Goal: Find specific page/section: Find specific page/section

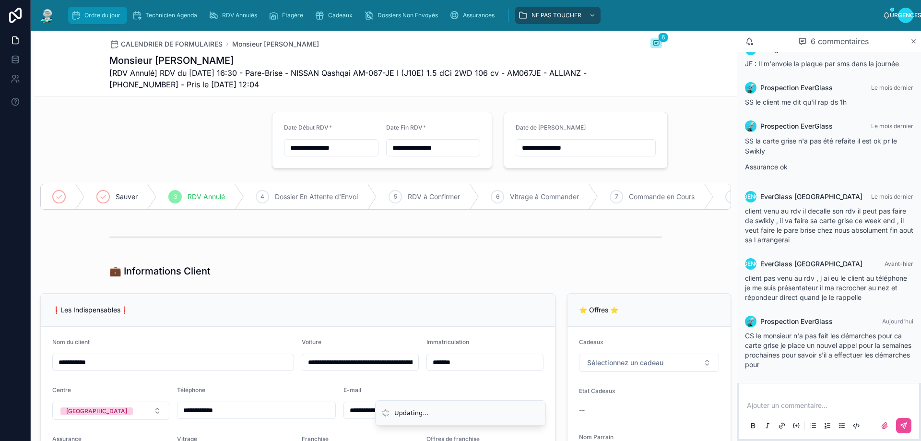
click at [82, 7] on link "Ordre du jour" at bounding box center [97, 15] width 59 height 17
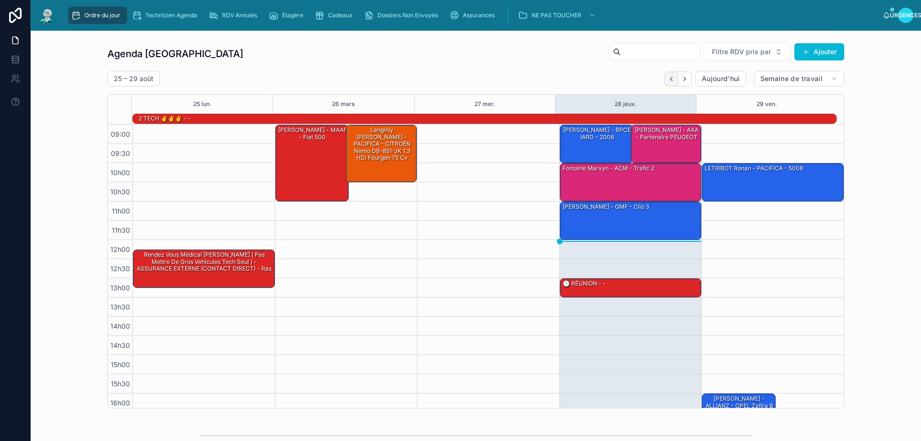
click at [668, 81] on icon "Dos" at bounding box center [671, 78] width 7 height 7
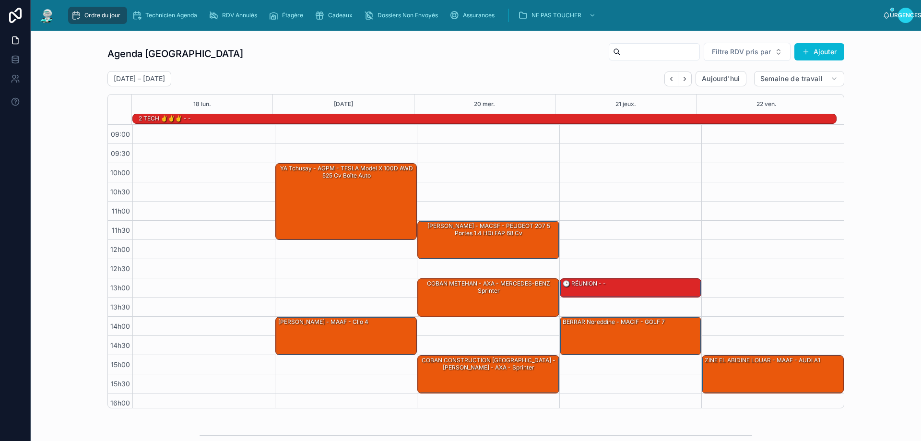
drag, startPoint x: 678, startPoint y: 81, endPoint x: 670, endPoint y: 113, distance: 33.0
click at [681, 80] on icon "Suivant" at bounding box center [684, 78] width 7 height 7
